Goal: Information Seeking & Learning: Learn about a topic

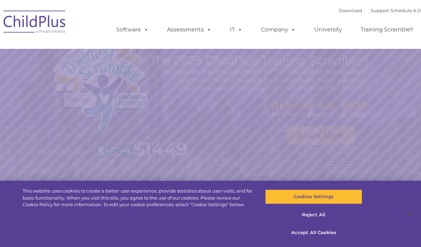
select select "MEDIUM"
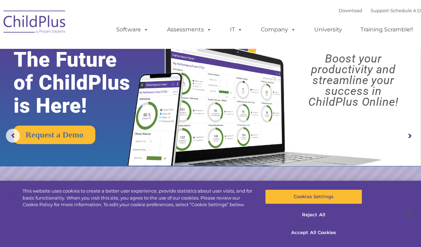
click at [0, 0] on img at bounding box center [0, 0] width 0 height 0
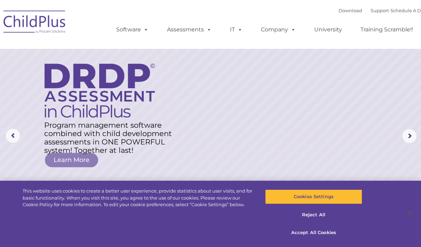
click at [33, 24] on img at bounding box center [35, 23] width 70 height 35
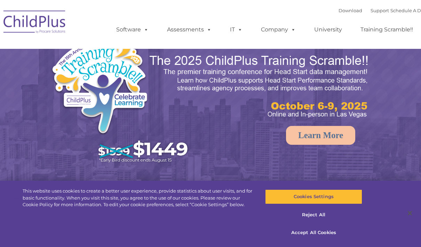
select select "MEDIUM"
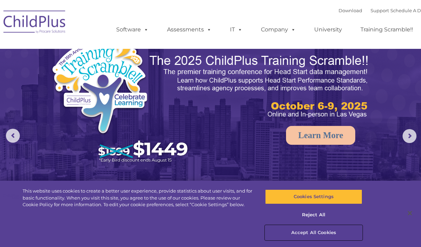
click at [331, 233] on button "Accept All Cookies" at bounding box center [313, 232] width 97 height 15
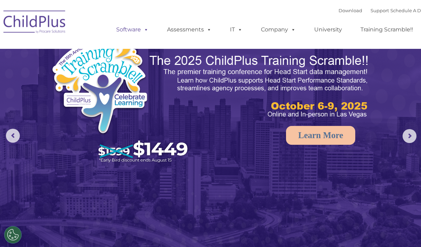
click at [120, 34] on link "Software" at bounding box center [132, 30] width 46 height 14
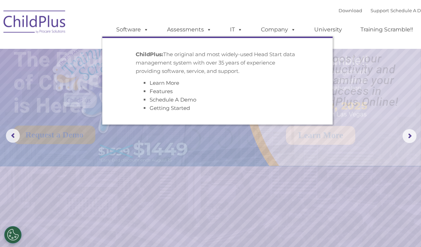
click at [186, 39] on ul "ChildPlus: The original and most widely-used Head Start data management system …" at bounding box center [217, 81] width 231 height 88
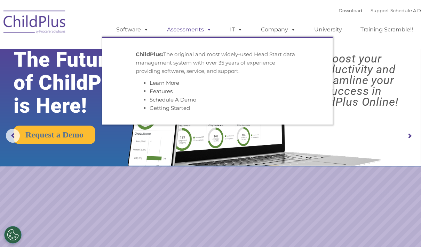
click at [204, 30] on span at bounding box center [208, 29] width 8 height 7
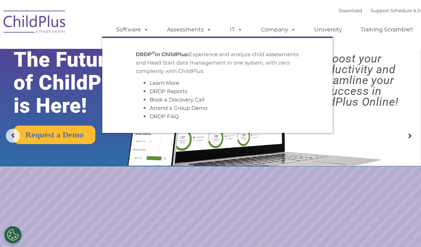
click at [239, 33] on span at bounding box center [239, 29] width 8 height 7
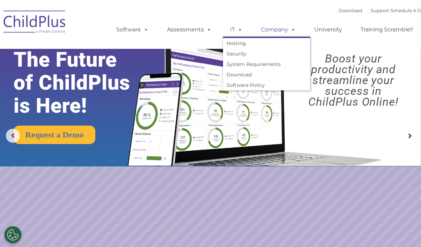
click at [284, 34] on link "Company" at bounding box center [278, 30] width 49 height 14
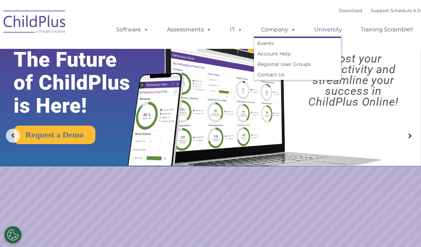
click at [334, 34] on link "University" at bounding box center [328, 30] width 42 height 14
click at [382, 36] on link "Training Scramble!!" at bounding box center [387, 30] width 67 height 14
